Goal: Task Accomplishment & Management: Use online tool/utility

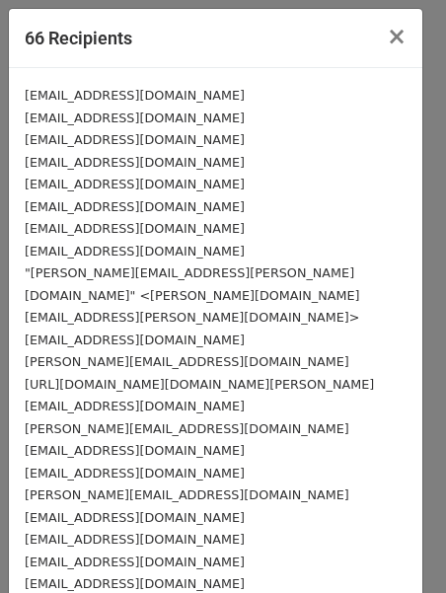
select select "Email"
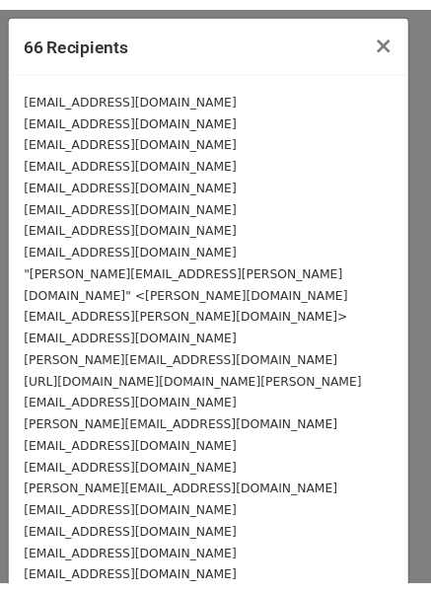
scroll to position [824, 0]
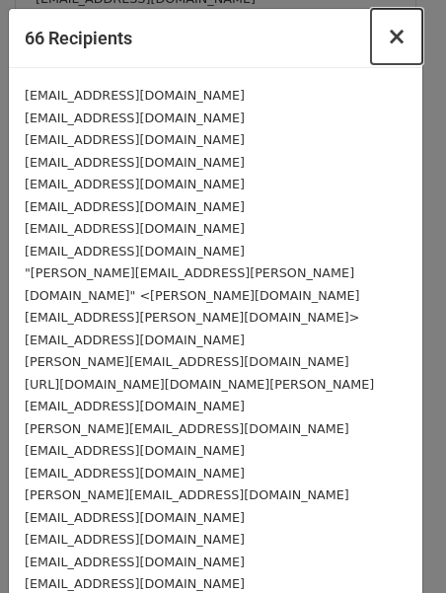
click at [387, 38] on span "×" at bounding box center [397, 37] width 20 height 28
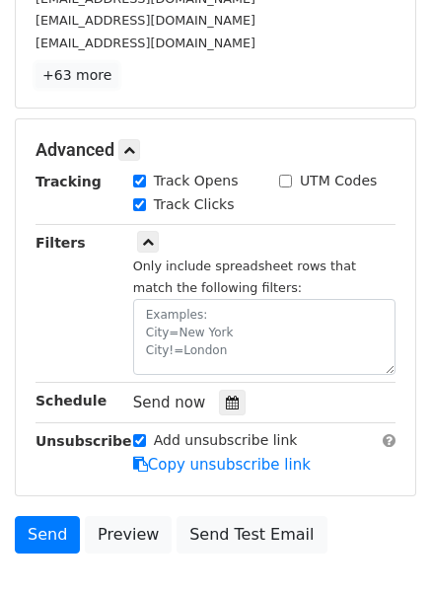
scroll to position [528, 0]
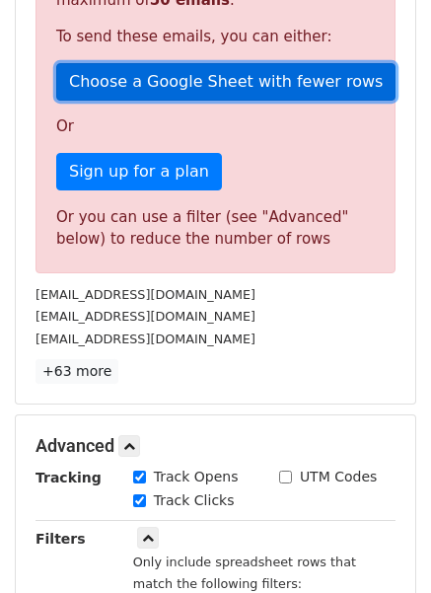
click at [198, 76] on link "Choose a Google Sheet with fewer rows" at bounding box center [225, 81] width 339 height 37
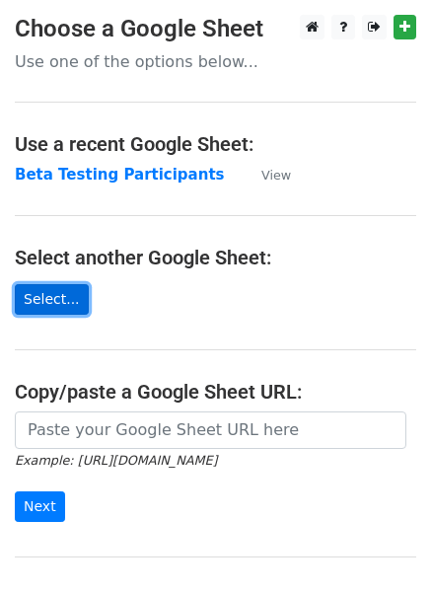
click at [51, 301] on link "Select..." at bounding box center [52, 299] width 74 height 31
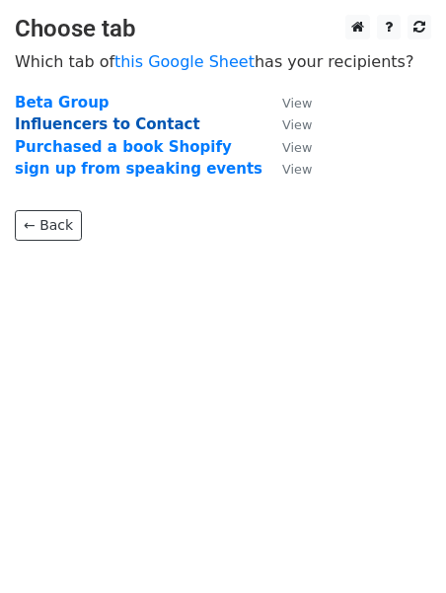
click at [161, 120] on strong "Influencers to Contact" at bounding box center [108, 124] width 186 height 18
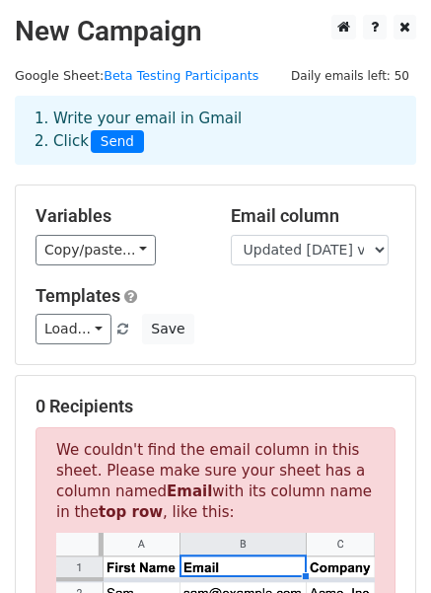
scroll to position [296, 0]
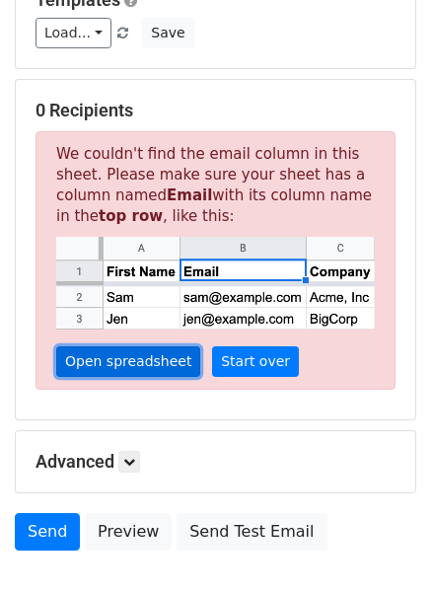
click at [106, 353] on link "Open spreadsheet" at bounding box center [128, 361] width 144 height 31
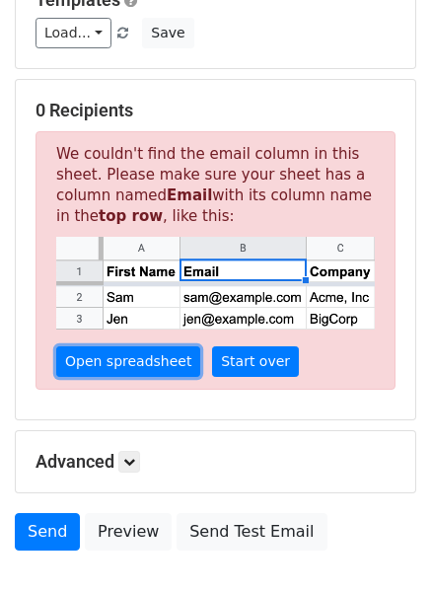
scroll to position [416, 0]
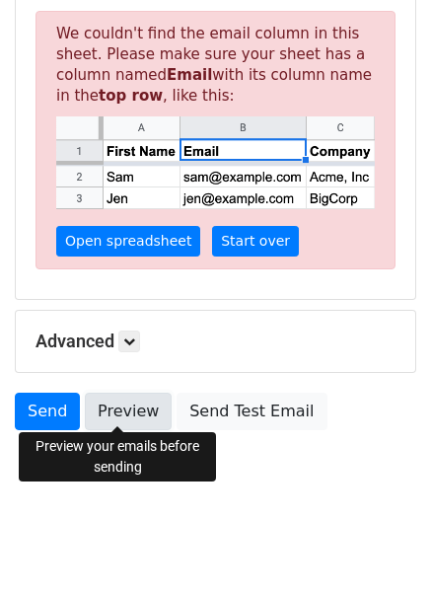
click at [118, 408] on link "Preview" at bounding box center [128, 411] width 87 height 37
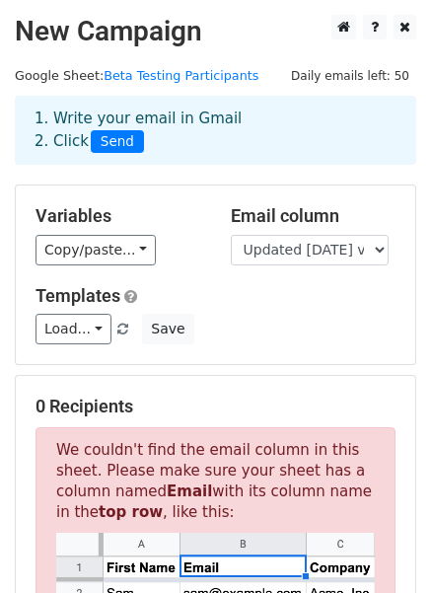
scroll to position [296, 0]
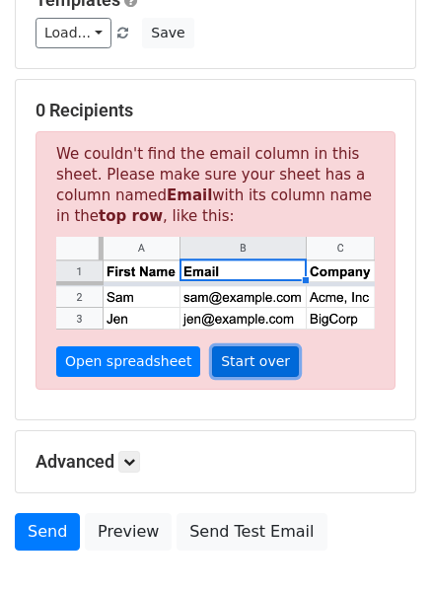
click at [215, 356] on link "Start over" at bounding box center [255, 361] width 87 height 31
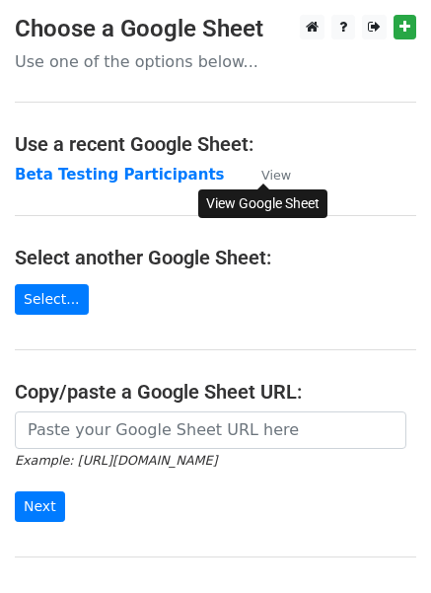
click at [276, 168] on small "View" at bounding box center [276, 175] width 30 height 15
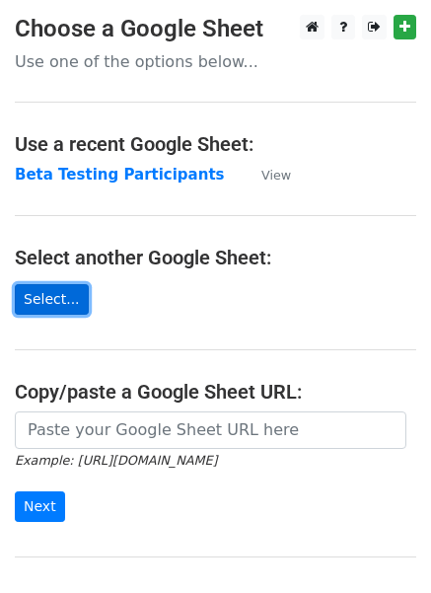
click at [59, 302] on link "Select..." at bounding box center [52, 299] width 74 height 31
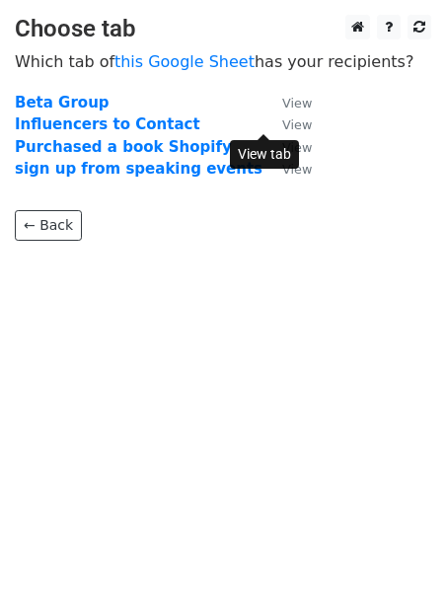
click at [282, 126] on small "View" at bounding box center [297, 124] width 30 height 15
click at [67, 119] on strong "Influencers to Contact" at bounding box center [108, 124] width 186 height 18
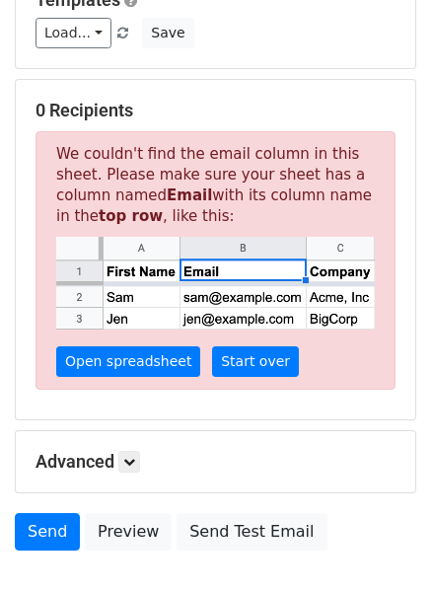
scroll to position [416, 0]
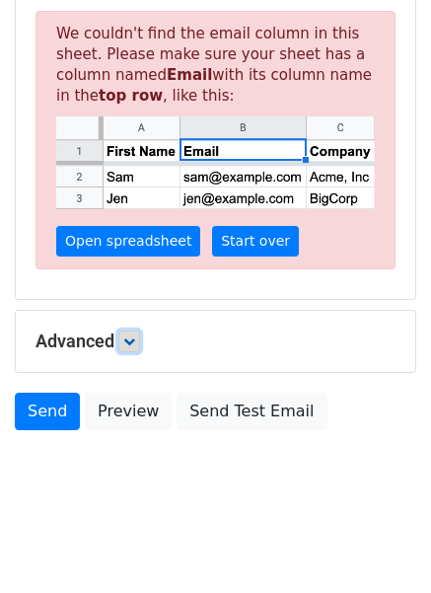
click at [128, 337] on icon at bounding box center [129, 342] width 12 height 12
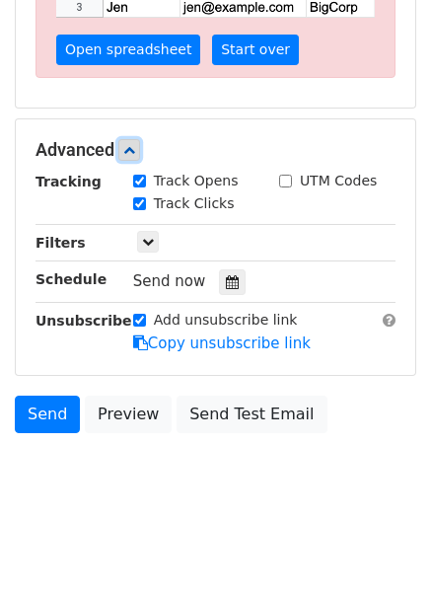
scroll to position [312, 0]
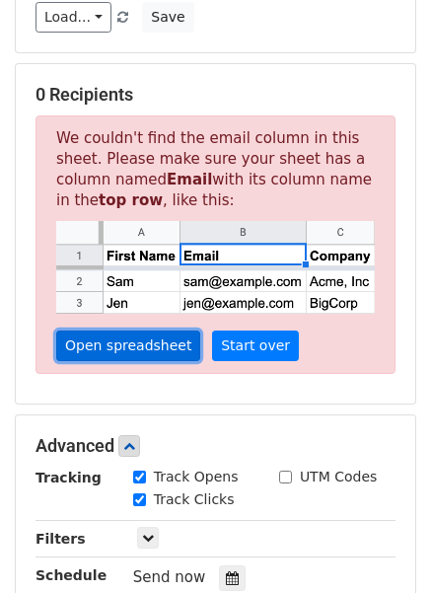
click at [131, 342] on link "Open spreadsheet" at bounding box center [128, 346] width 144 height 31
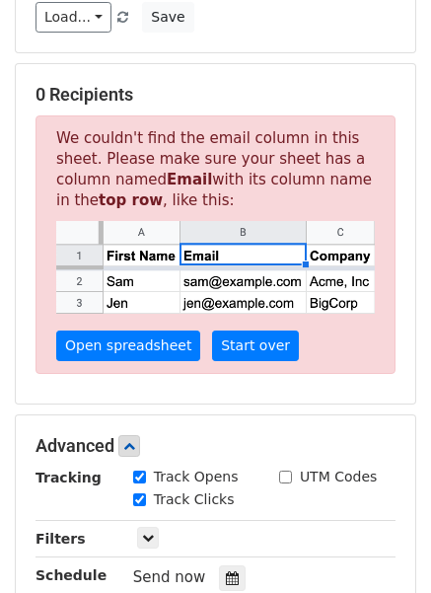
click at [209, 250] on img at bounding box center [215, 267] width 319 height 93
click at [225, 253] on img at bounding box center [215, 267] width 319 height 93
click at [218, 252] on img at bounding box center [215, 267] width 319 height 93
click at [218, 251] on img at bounding box center [215, 267] width 319 height 93
drag, startPoint x: 146, startPoint y: 178, endPoint x: 107, endPoint y: 181, distance: 39.6
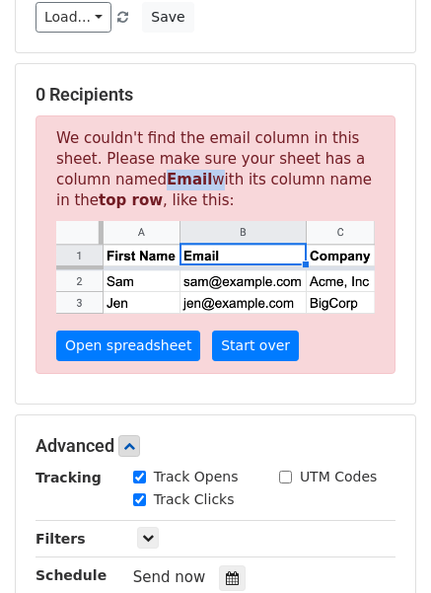
click at [107, 181] on p "We couldn't find the email column in this sheet. Please make sure your sheet ha…" at bounding box center [216, 244] width 360 height 259
copy p "Email"
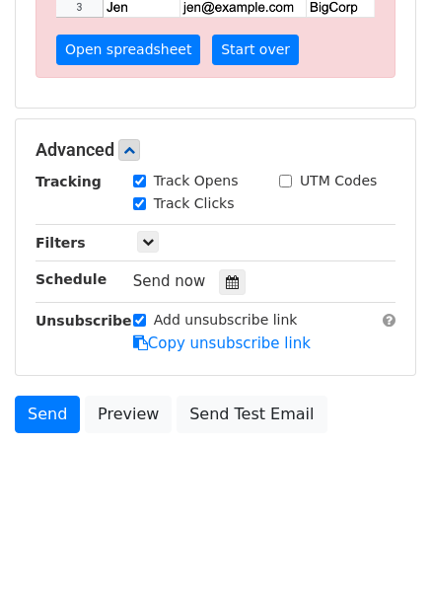
scroll to position [16, 0]
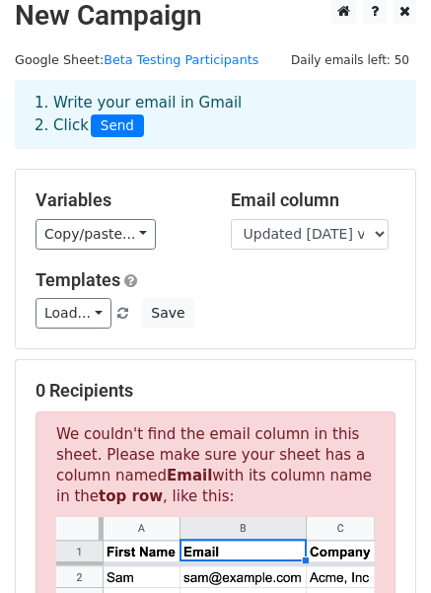
click at [255, 294] on div "Templates Load... supporter update 1 Save" at bounding box center [216, 299] width 390 height 60
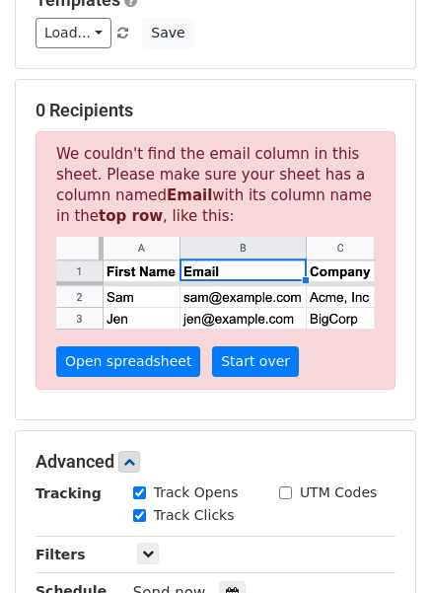
scroll to position [592, 0]
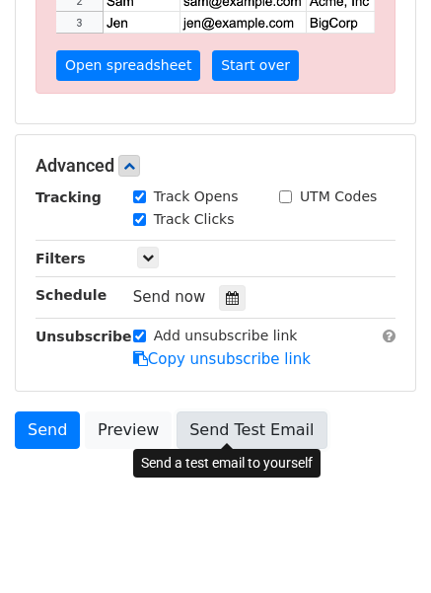
click at [191, 427] on link "Send Test Email" at bounding box center [252, 429] width 150 height 37
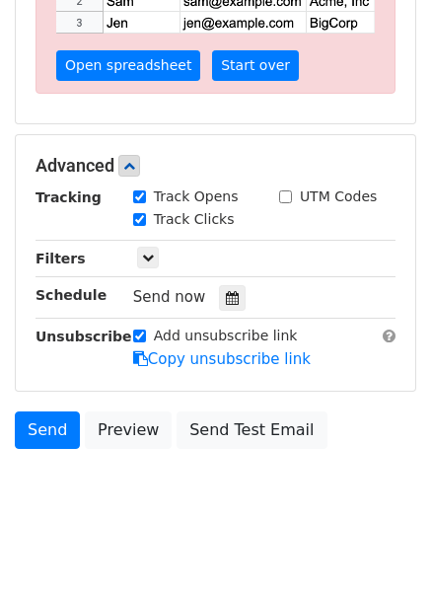
scroll to position [296, 0]
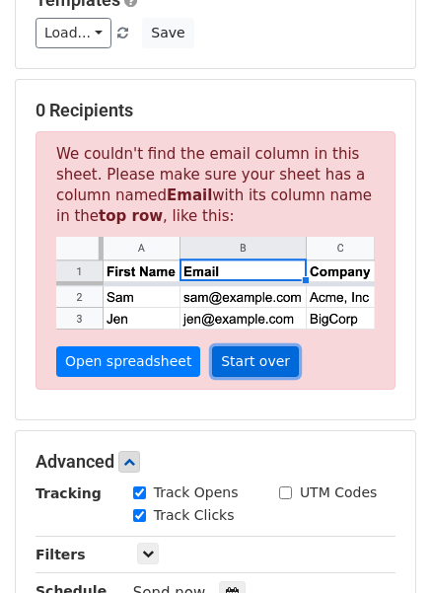
click at [243, 356] on link "Start over" at bounding box center [255, 361] width 87 height 31
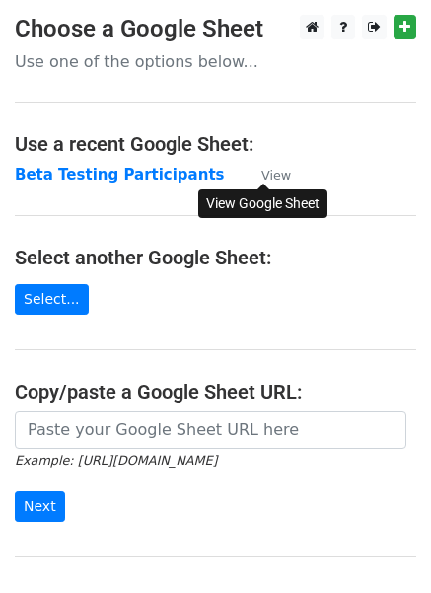
click at [272, 171] on small "View" at bounding box center [276, 175] width 30 height 15
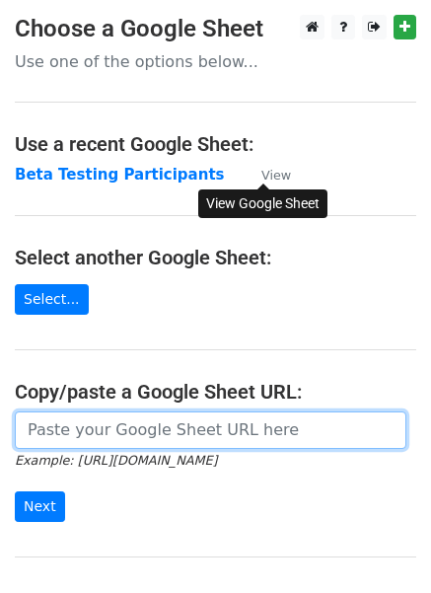
click at [77, 435] on input "url" at bounding box center [211, 429] width 392 height 37
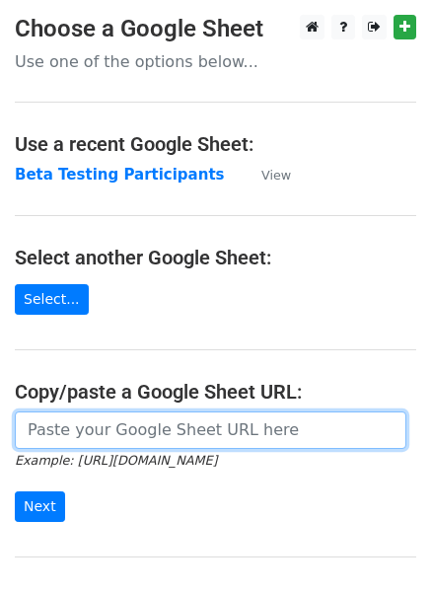
paste input "[URL][DOMAIN_NAME]"
type input "[URL][DOMAIN_NAME]"
click at [15, 491] on input "Next" at bounding box center [40, 506] width 50 height 31
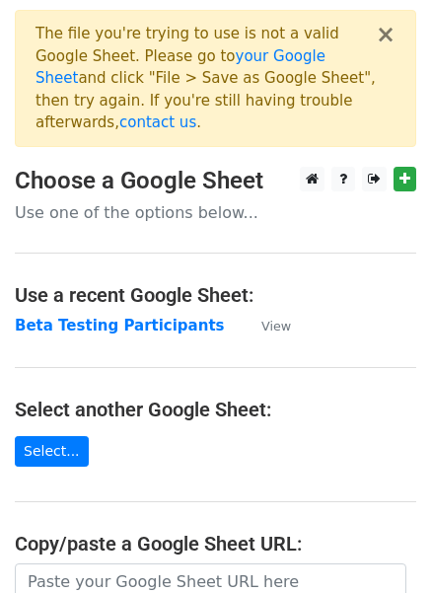
scroll to position [296, 0]
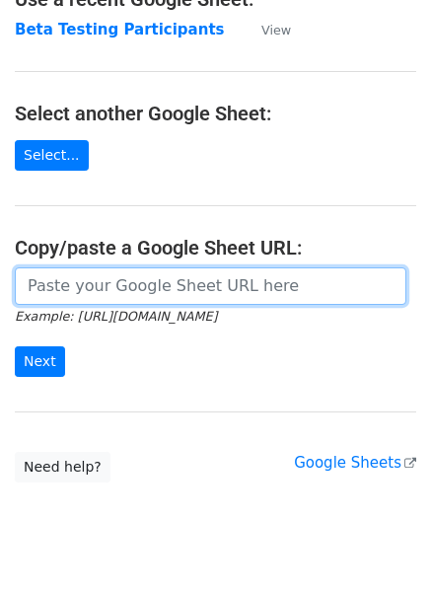
click at [59, 269] on input "url" at bounding box center [211, 285] width 392 height 37
paste input "[URL][DOMAIN_NAME]"
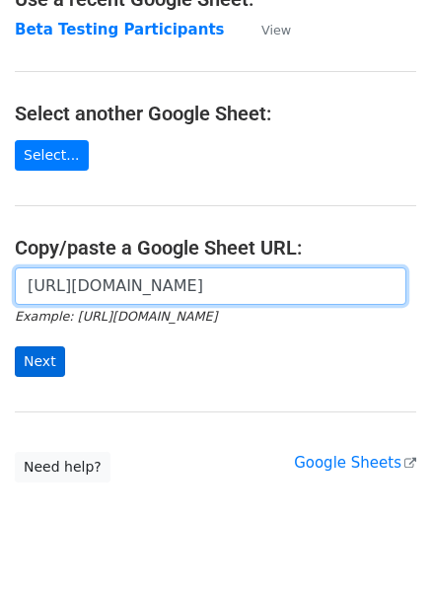
type input "[URL][DOMAIN_NAME]"
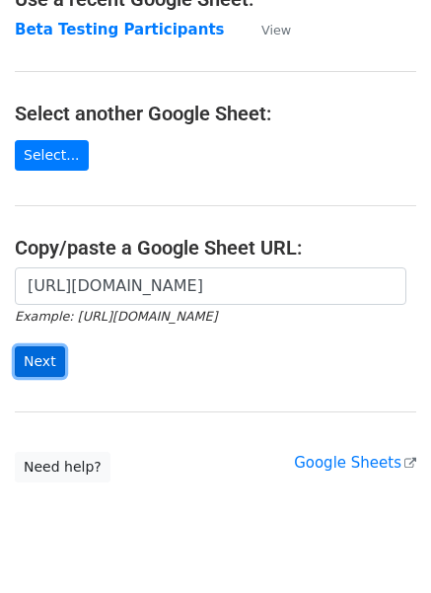
click at [32, 346] on input "Next" at bounding box center [40, 361] width 50 height 31
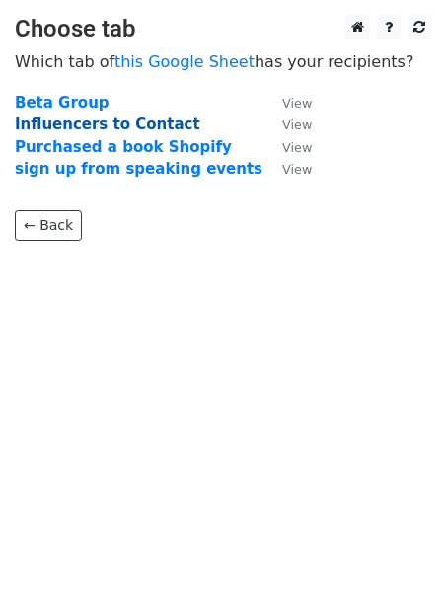
click at [129, 121] on strong "Influencers to Contact" at bounding box center [108, 124] width 186 height 18
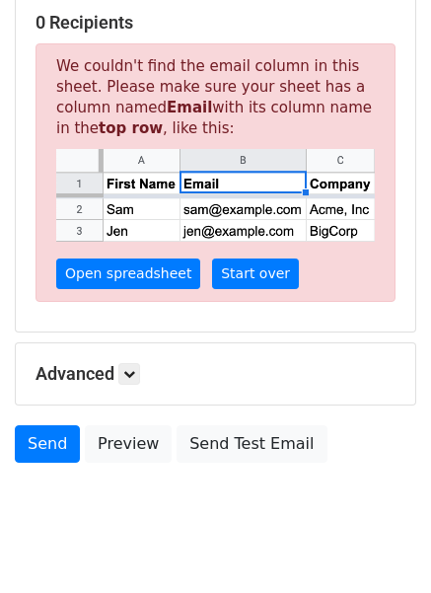
scroll to position [416, 0]
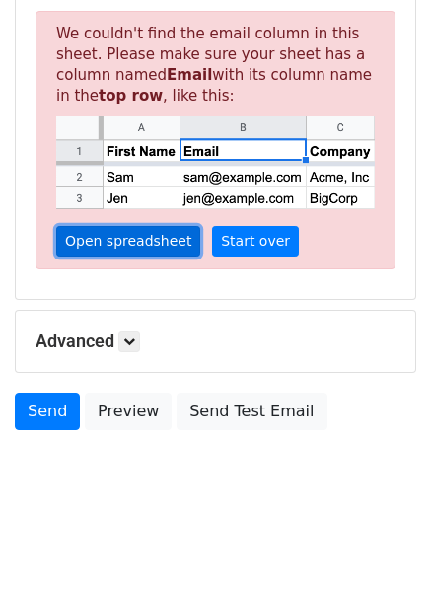
click at [132, 238] on link "Open spreadsheet" at bounding box center [128, 241] width 144 height 31
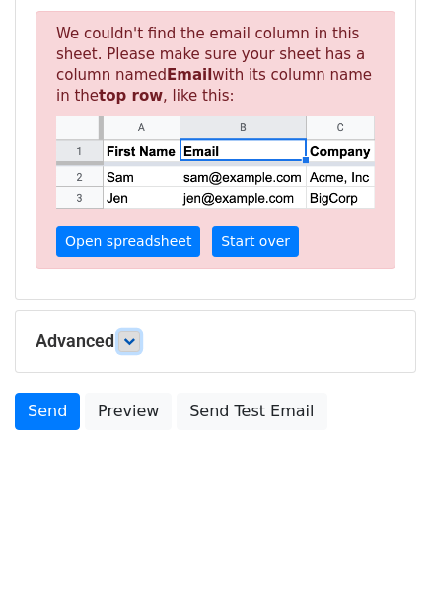
click at [134, 340] on icon at bounding box center [129, 342] width 12 height 12
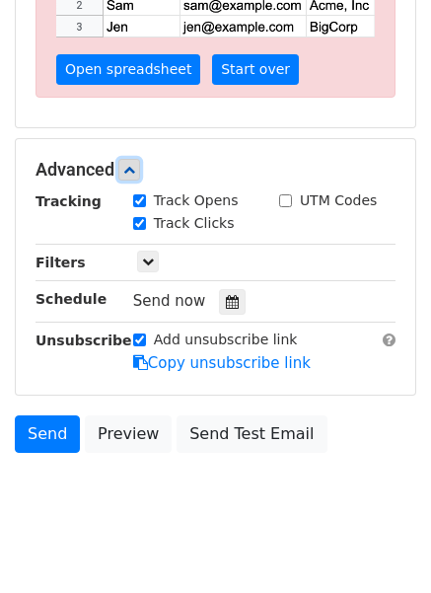
scroll to position [608, 0]
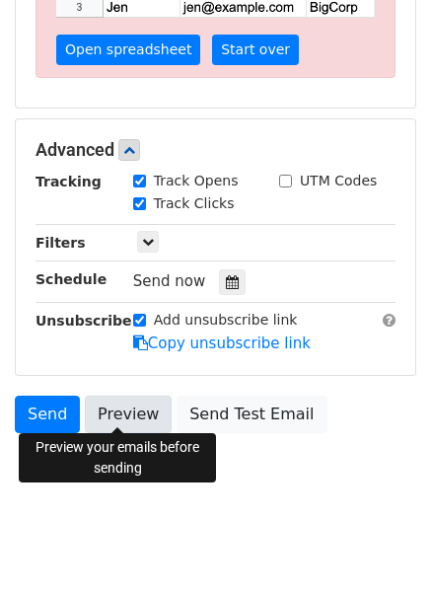
click at [118, 415] on link "Preview" at bounding box center [128, 414] width 87 height 37
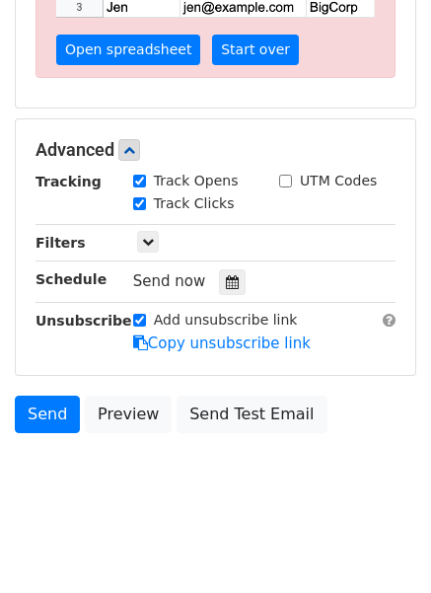
scroll to position [312, 0]
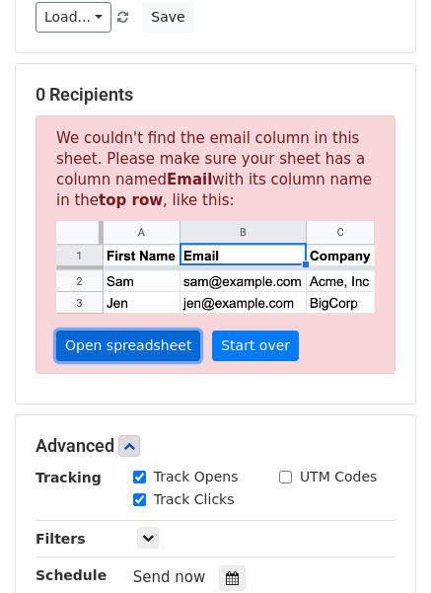
click at [124, 342] on link "Open spreadsheet" at bounding box center [128, 346] width 144 height 31
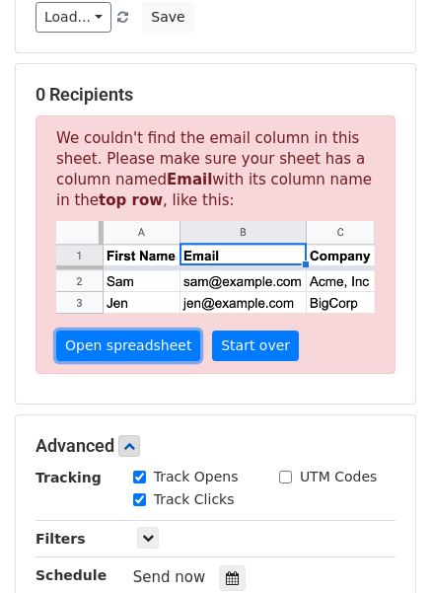
scroll to position [16, 0]
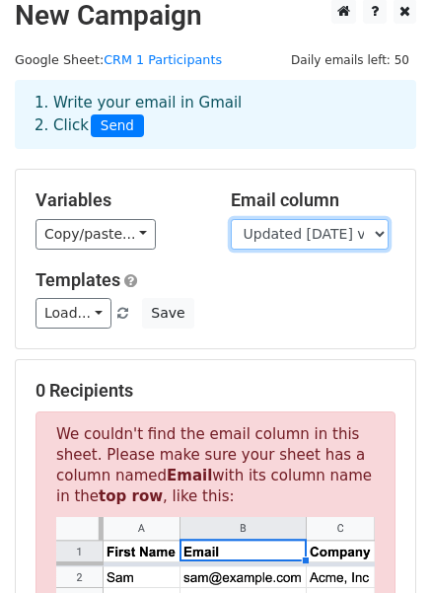
click at [373, 235] on select "Interviewd Y/N Name Updated 9/17/25 via email Updated 2/27/2025 email First Nam…" at bounding box center [310, 234] width 158 height 31
select select "Email"
click at [231, 219] on select "Interviewd Y/N Name Updated 9/17/25 via email Updated 2/27/2025 email First Nam…" at bounding box center [310, 234] width 158 height 31
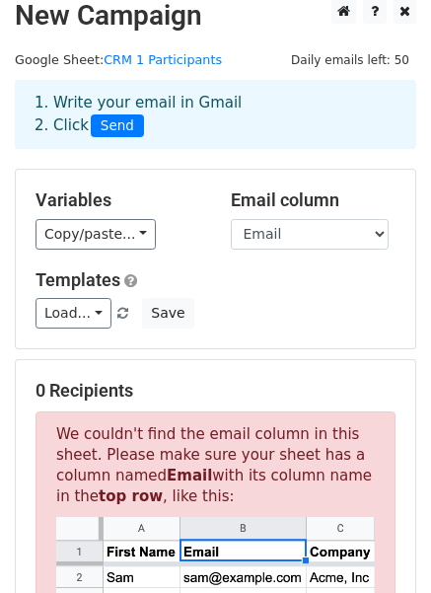
click at [228, 360] on div "0 Recipients We couldn't find the email column in this sheet. Please make sure …" at bounding box center [216, 529] width 400 height 339
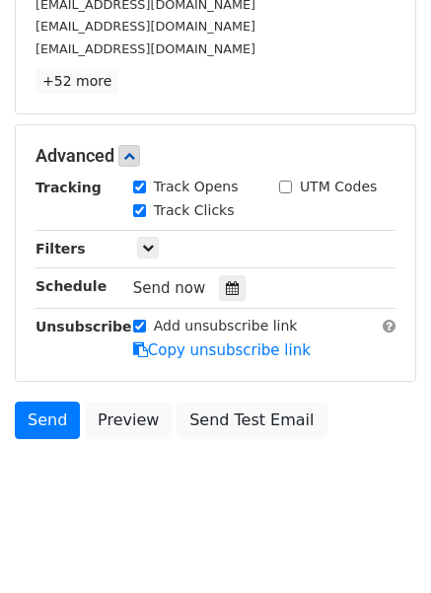
scroll to position [824, 0]
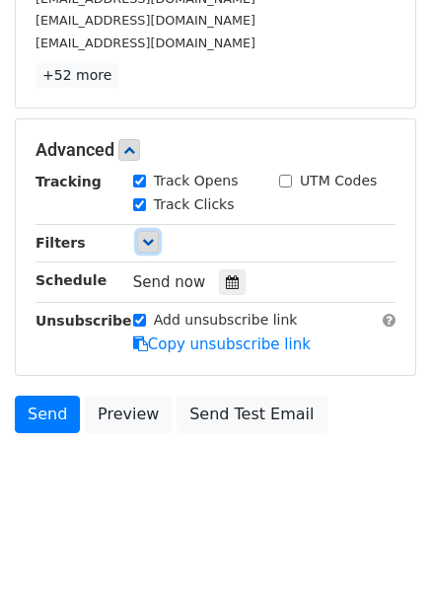
click at [148, 243] on link at bounding box center [148, 242] width 22 height 22
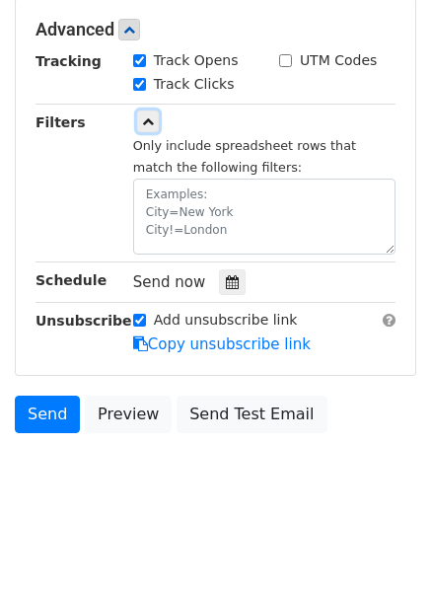
scroll to position [648, 0]
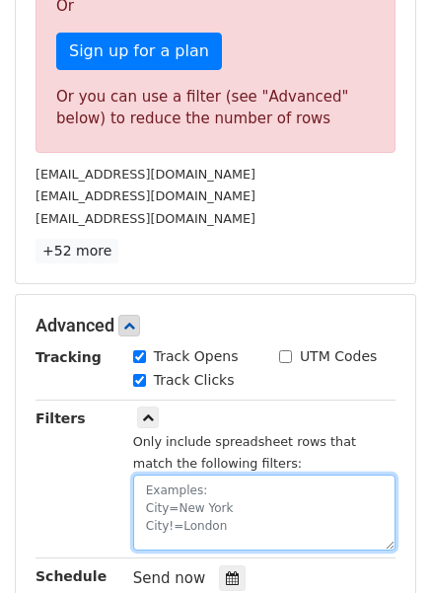
click at [272, 492] on textarea at bounding box center [264, 513] width 262 height 76
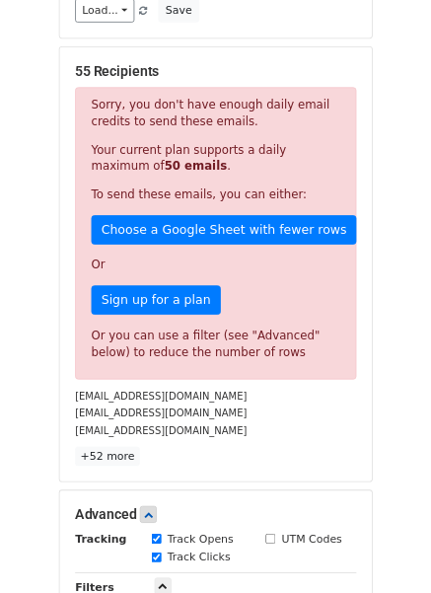
scroll to position [695, 0]
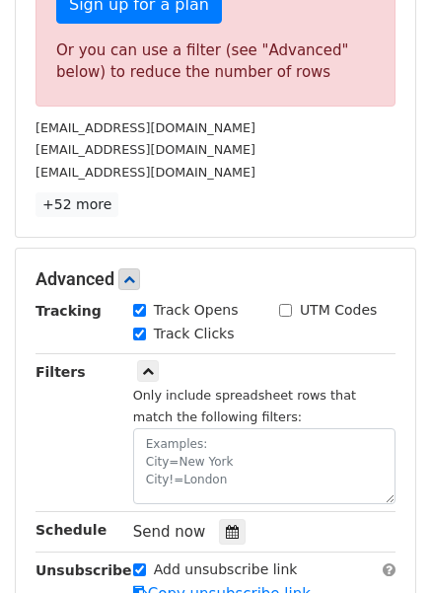
click at [343, 194] on p "+52 more" at bounding box center [216, 204] width 360 height 25
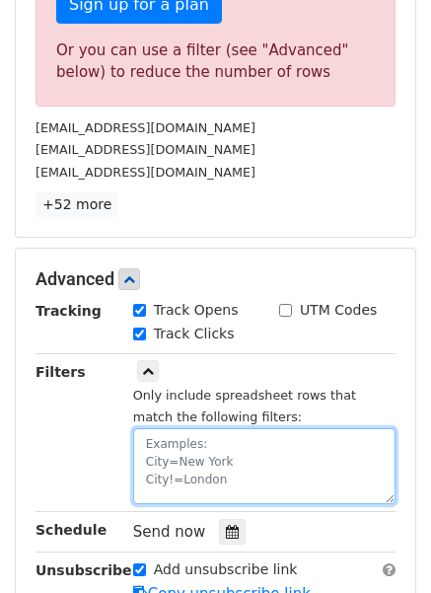
click at [207, 451] on textarea at bounding box center [264, 466] width 262 height 76
paste textarea "Email!="
type textarea "Email!="
